Goal: Transaction & Acquisition: Book appointment/travel/reservation

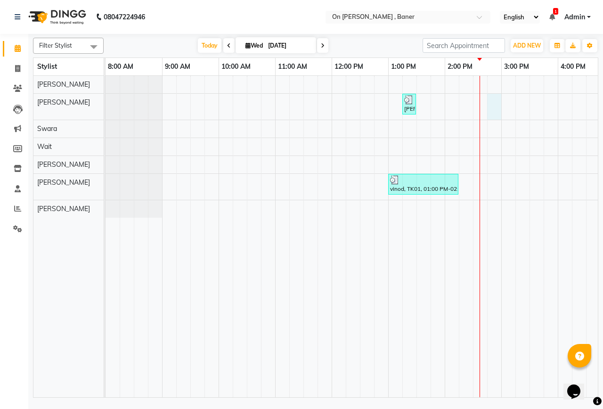
click at [495, 109] on div "[PERSON_NAME], TK02, 01:15 PM-01:30 PM, Hair - Hair Wash ([DEMOGRAPHIC_DATA]) v…" at bounding box center [530, 236] width 848 height 321
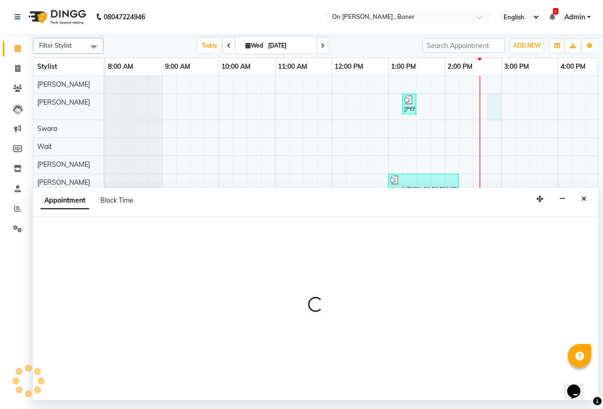
select select "9050"
select select "885"
select select "tentative"
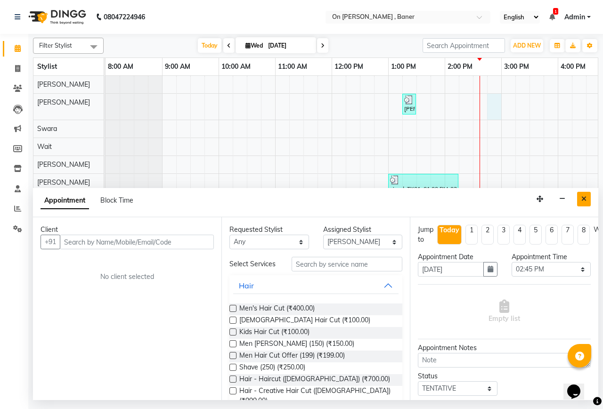
click at [582, 201] on icon "Close" at bounding box center [584, 199] width 5 height 7
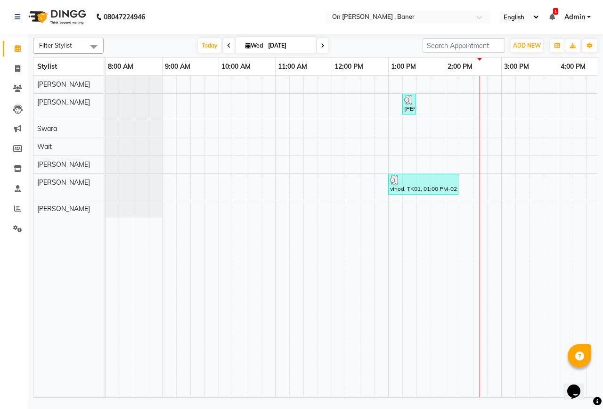
click at [498, 185] on div "[PERSON_NAME], TK02, 01:15 PM-01:30 PM, Hair - Hair Wash ([DEMOGRAPHIC_DATA]) v…" at bounding box center [530, 236] width 848 height 321
select select "40790"
select select "tentative"
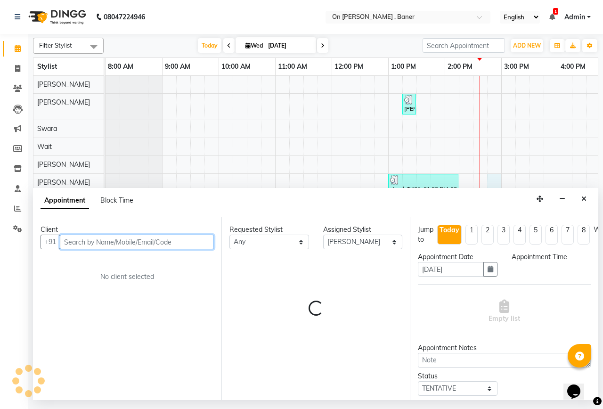
select select "885"
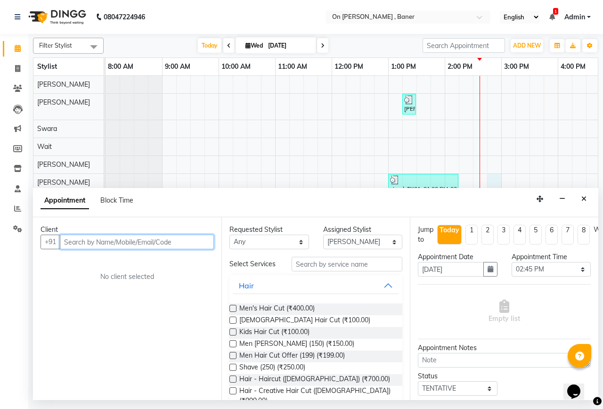
click at [87, 244] on input "text" at bounding box center [137, 242] width 154 height 15
type input "8855043821"
click at [199, 246] on button "Add Client" at bounding box center [194, 242] width 39 height 15
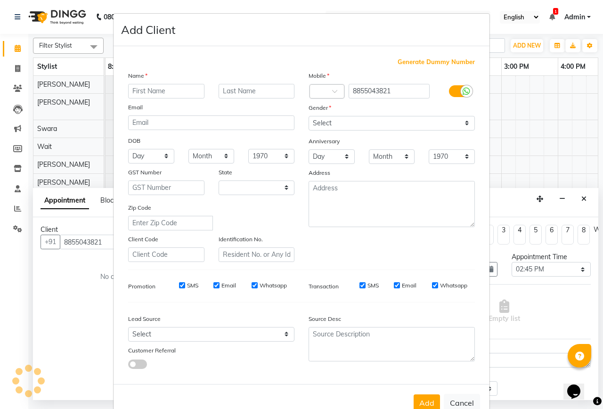
select select "22"
click at [134, 93] on input "text" at bounding box center [166, 91] width 76 height 15
type input "aalim"
click at [244, 87] on input "text" at bounding box center [257, 91] width 76 height 15
type input "shikh"
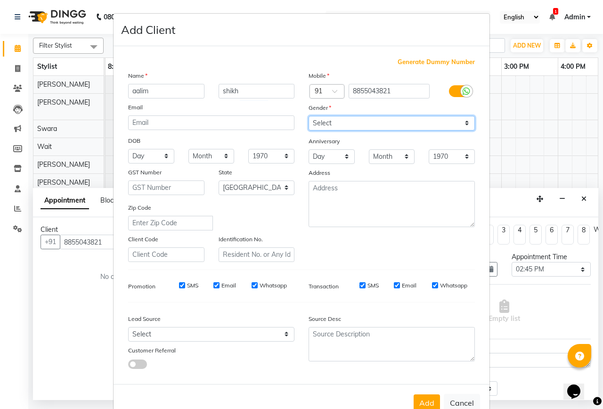
click at [373, 129] on select "Select [DEMOGRAPHIC_DATA] [DEMOGRAPHIC_DATA] Other Prefer Not To Say" at bounding box center [392, 123] width 166 height 15
click at [309, 116] on select "Select [DEMOGRAPHIC_DATA] [DEMOGRAPHIC_DATA] Other Prefer Not To Say" at bounding box center [392, 123] width 166 height 15
click at [330, 127] on select "Select [DEMOGRAPHIC_DATA] [DEMOGRAPHIC_DATA] Other Prefer Not To Say" at bounding box center [392, 123] width 166 height 15
select select "[DEMOGRAPHIC_DATA]"
click at [309, 116] on select "Select [DEMOGRAPHIC_DATA] [DEMOGRAPHIC_DATA] Other Prefer Not To Say" at bounding box center [392, 123] width 166 height 15
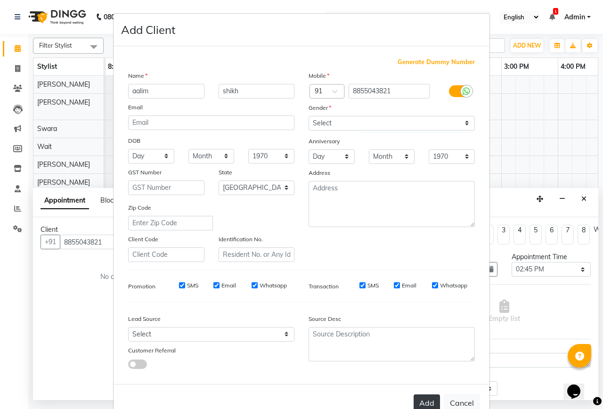
click at [428, 400] on button "Add" at bounding box center [427, 402] width 26 height 17
select select
select select "null"
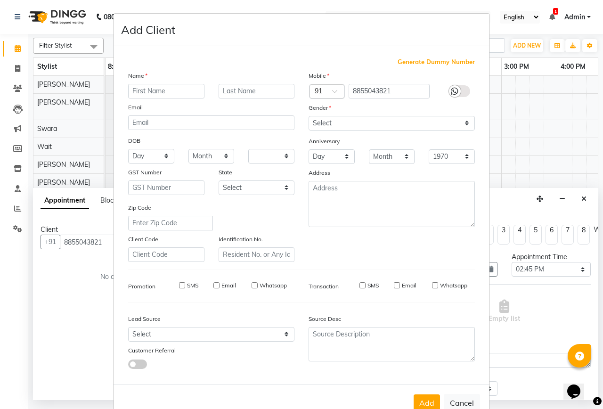
select select
checkbox input "false"
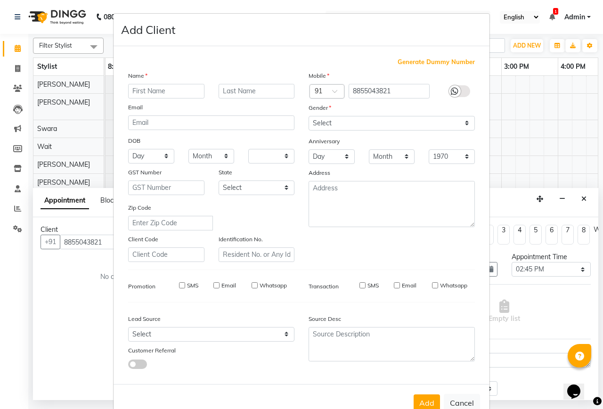
checkbox input "false"
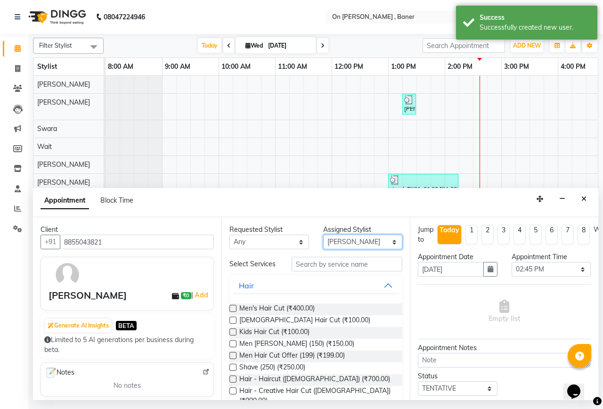
drag, startPoint x: 373, startPoint y: 240, endPoint x: 368, endPoint y: 242, distance: 5.7
click at [373, 240] on select "Select [PERSON_NAME] [PERSON_NAME] [PERSON_NAME]" at bounding box center [363, 242] width 80 height 15
select select "84499"
click at [323, 235] on select "Select [PERSON_NAME] [PERSON_NAME] [PERSON_NAME]" at bounding box center [363, 242] width 80 height 15
click at [315, 263] on input "text" at bounding box center [347, 264] width 111 height 15
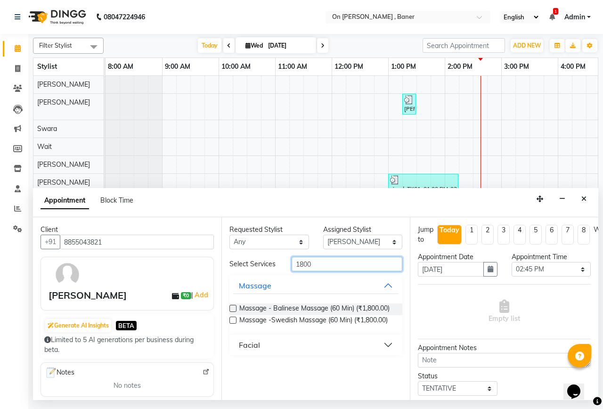
type input "1800"
click at [231, 323] on label at bounding box center [233, 320] width 7 height 7
click at [231, 323] on input "checkbox" at bounding box center [233, 321] width 6 height 6
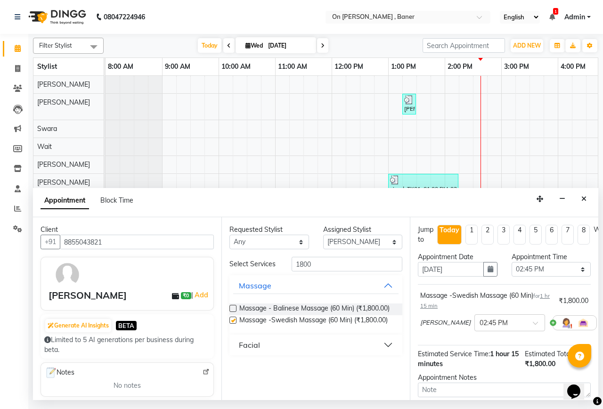
checkbox input "false"
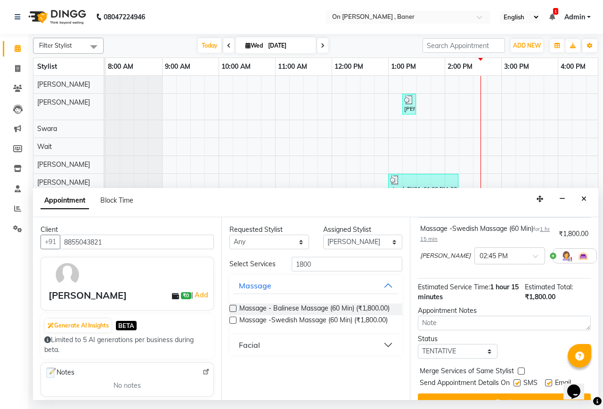
scroll to position [93, 0]
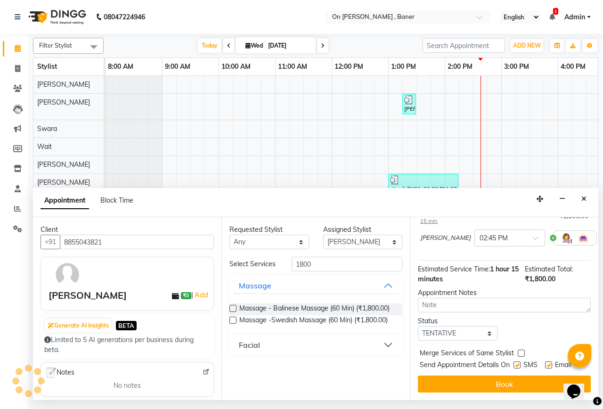
click at [520, 361] on label at bounding box center [517, 364] width 7 height 7
click at [520, 363] on input "checkbox" at bounding box center [517, 366] width 6 height 6
checkbox input "false"
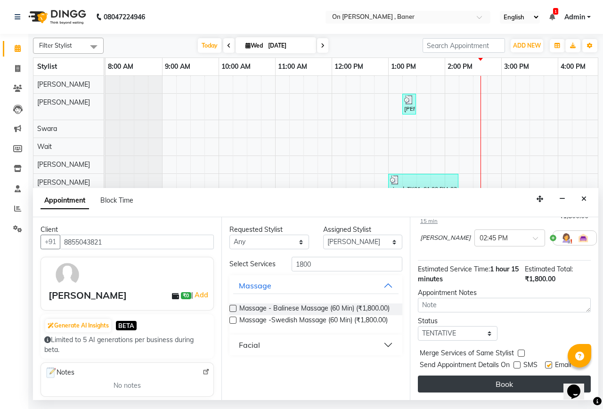
click at [526, 376] on button "Book" at bounding box center [504, 384] width 173 height 17
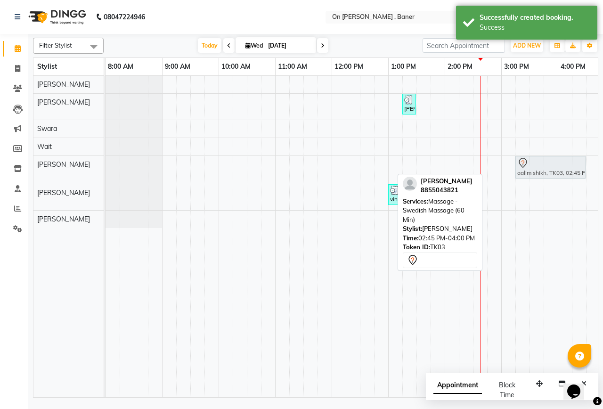
drag, startPoint x: 501, startPoint y: 171, endPoint x: 530, endPoint y: 170, distance: 29.2
click at [106, 170] on div "aalim shikh, TK03, 02:45 PM-04:00 PM, Massage -Swedish Massage (60 Min) aalim s…" at bounding box center [106, 170] width 0 height 28
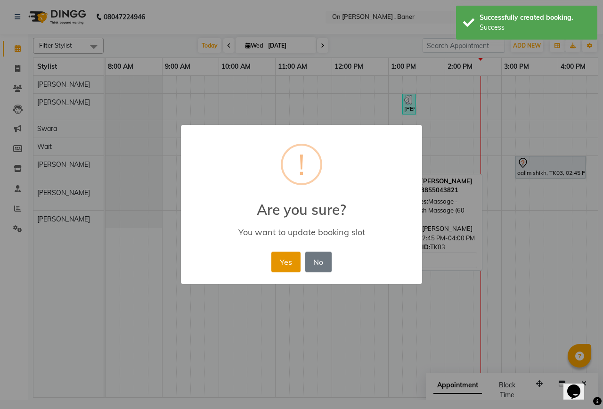
click at [290, 267] on button "Yes" at bounding box center [285, 262] width 29 height 21
